Goal: Use online tool/utility

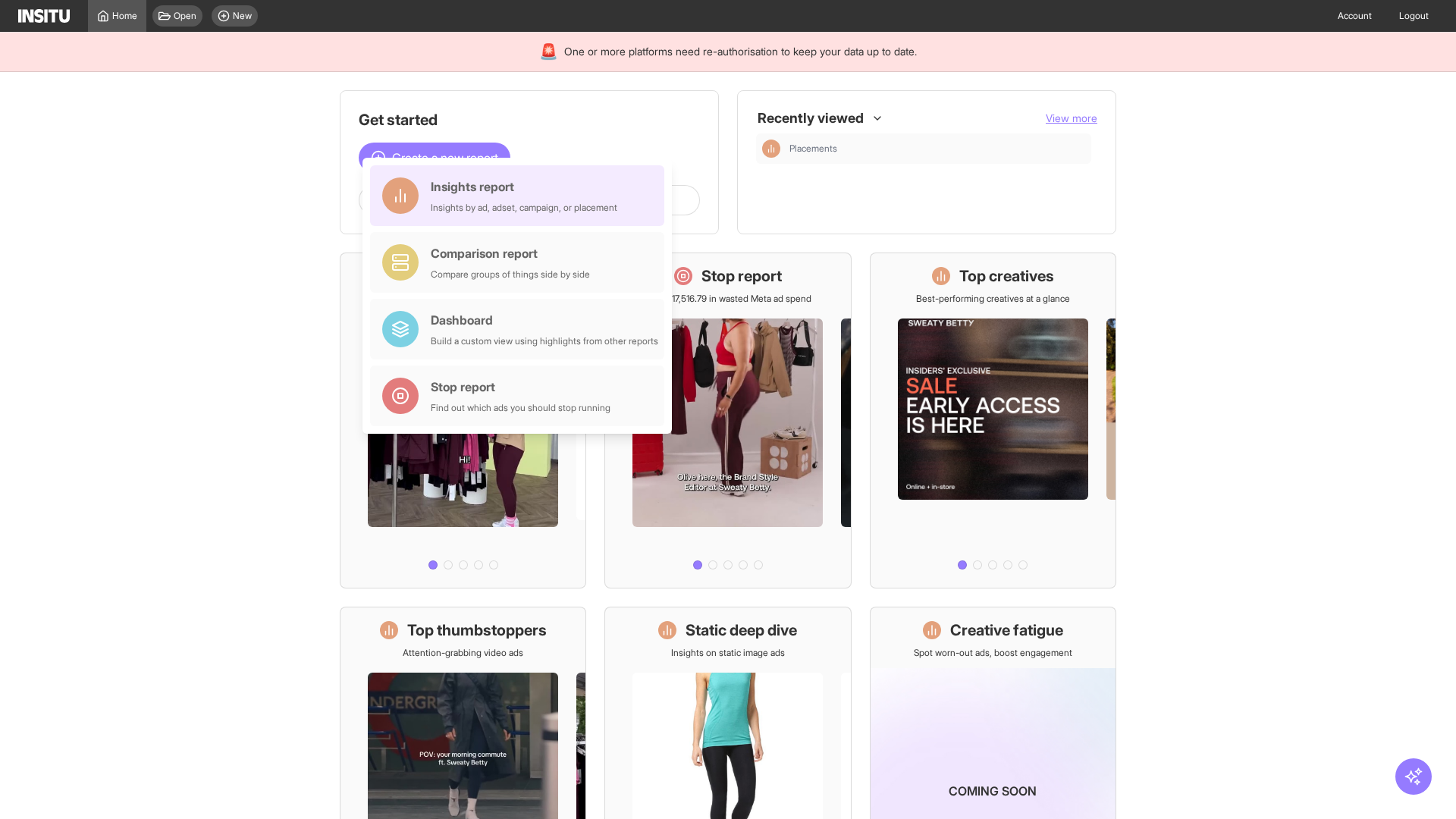
click at [521, 196] on div "Insights report Insights by ad, adset, campaign, or placement" at bounding box center [524, 196] width 187 height 36
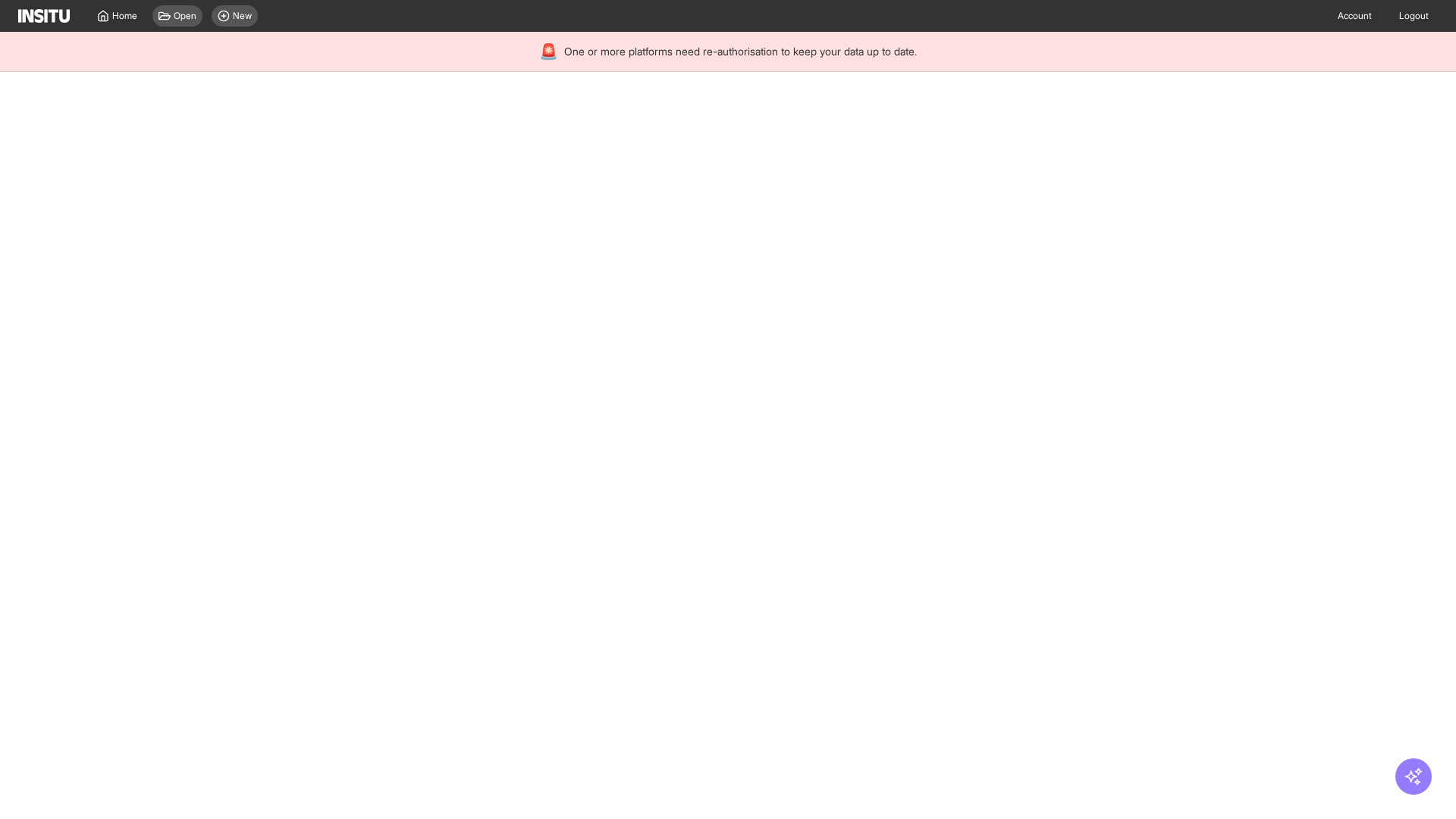
select select "**"
